Goal: Navigation & Orientation: Find specific page/section

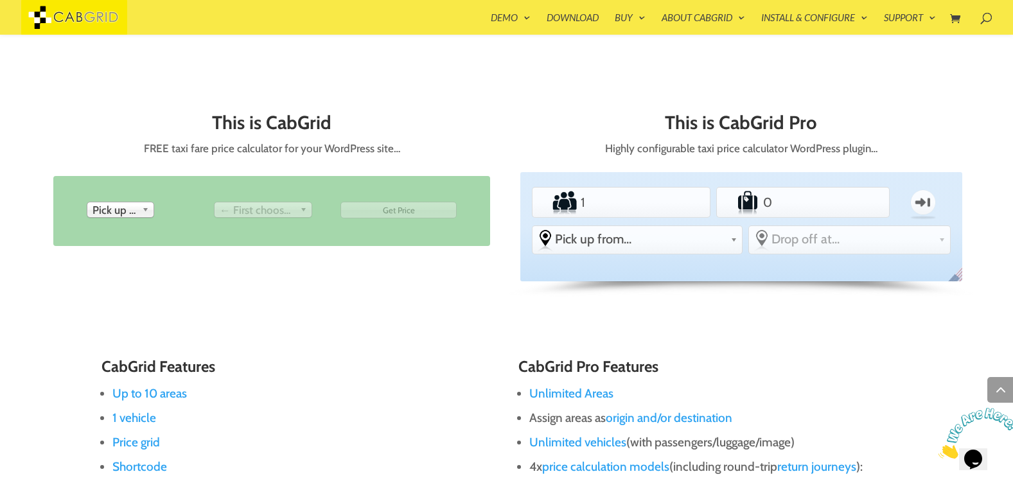
click at [298, 211] on link "← First choose pick up" at bounding box center [263, 210] width 98 height 16
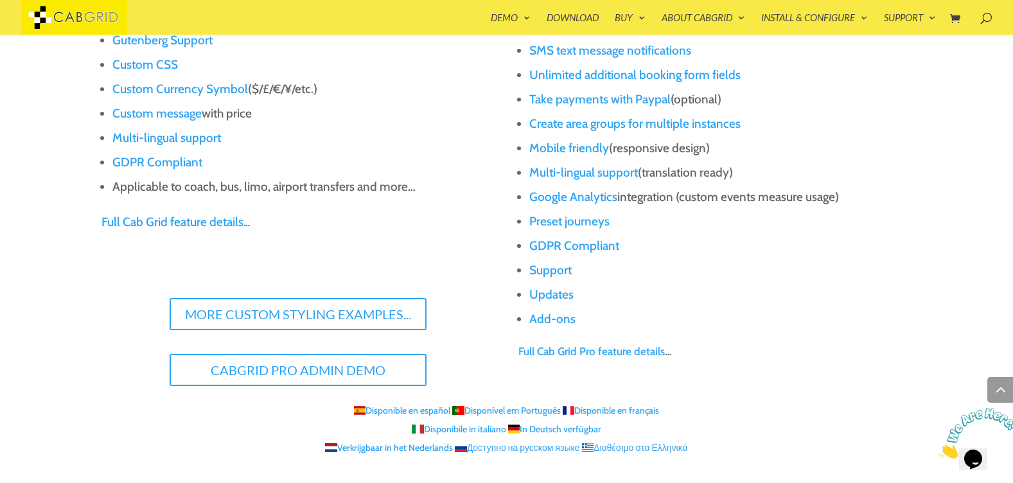
scroll to position [1378, 0]
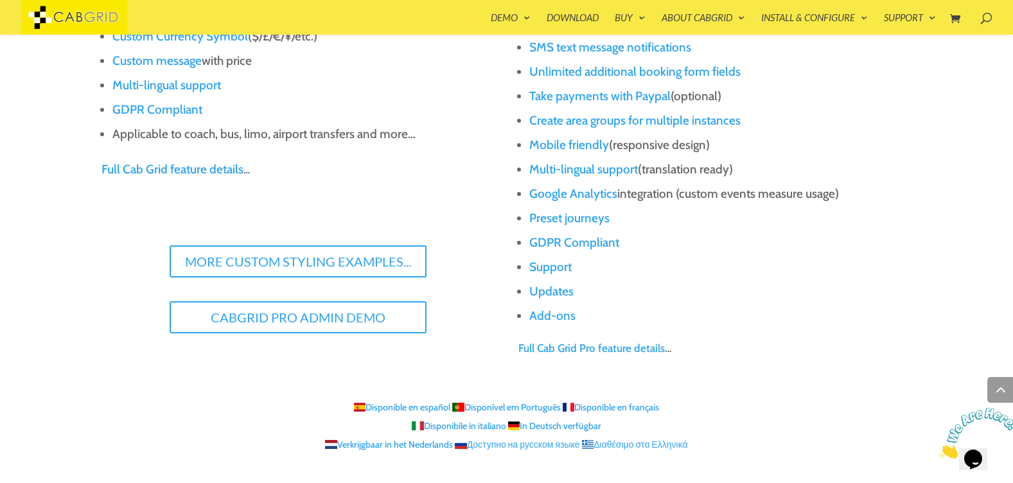
click at [551, 315] on link "Add-ons" at bounding box center [552, 315] width 46 height 15
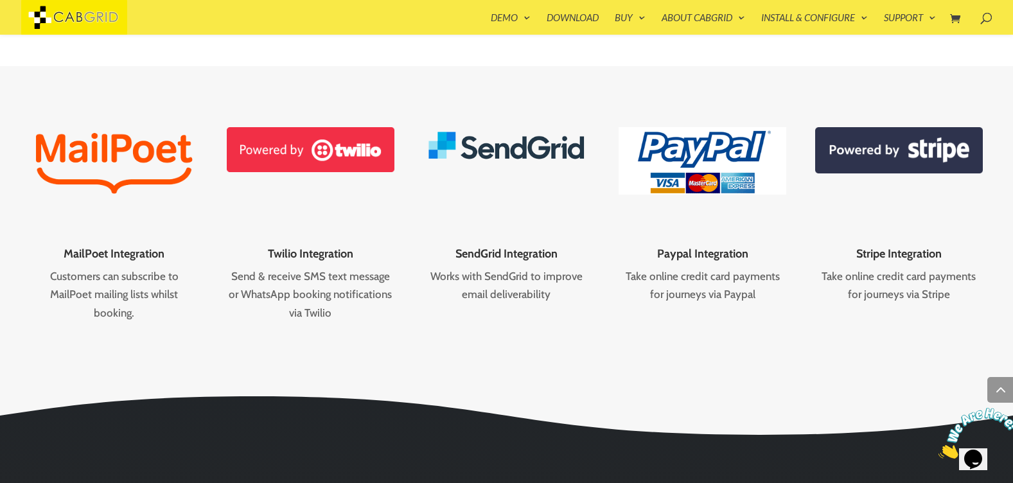
scroll to position [1840, 0]
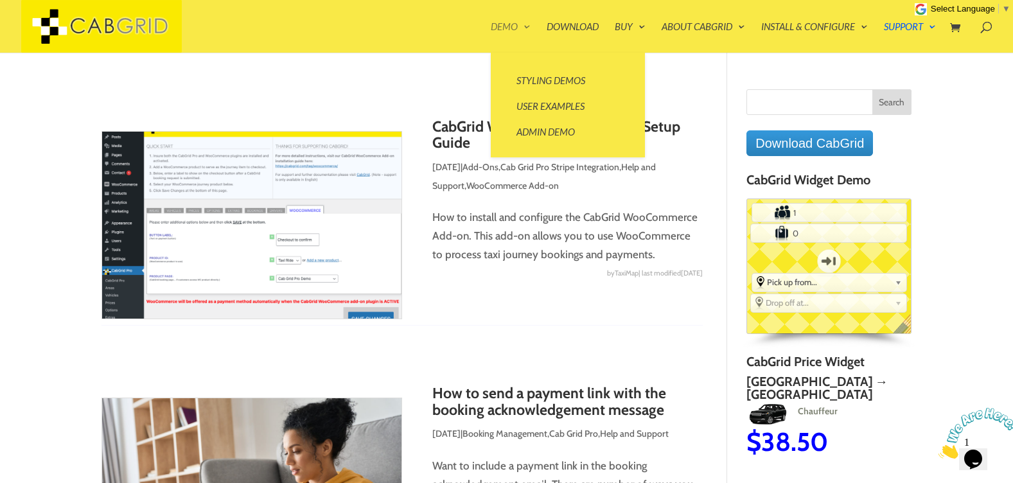
click at [493, 24] on link "Demo" at bounding box center [511, 37] width 40 height 31
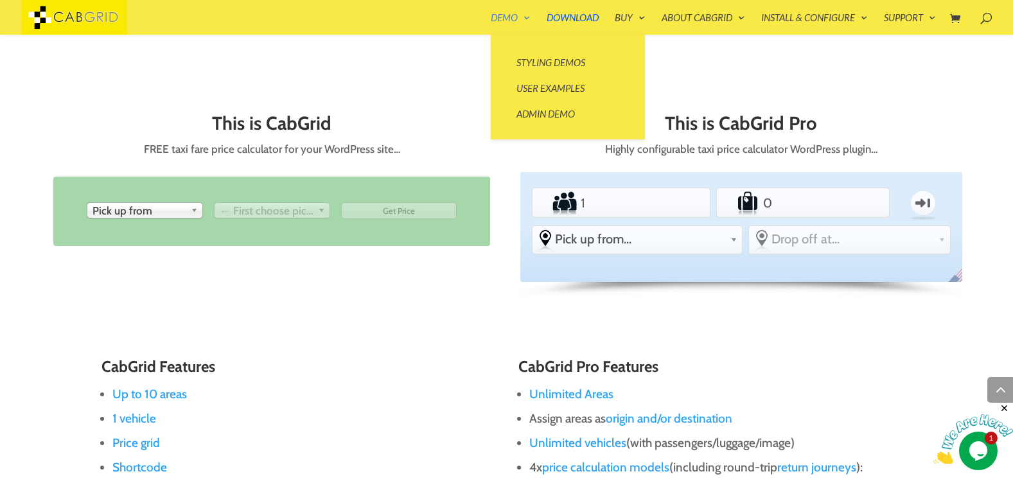
scroll to position [555, 0]
click at [553, 116] on link "Admin Demo" at bounding box center [567, 114] width 128 height 26
